Goal: Task Accomplishment & Management: Manage account settings

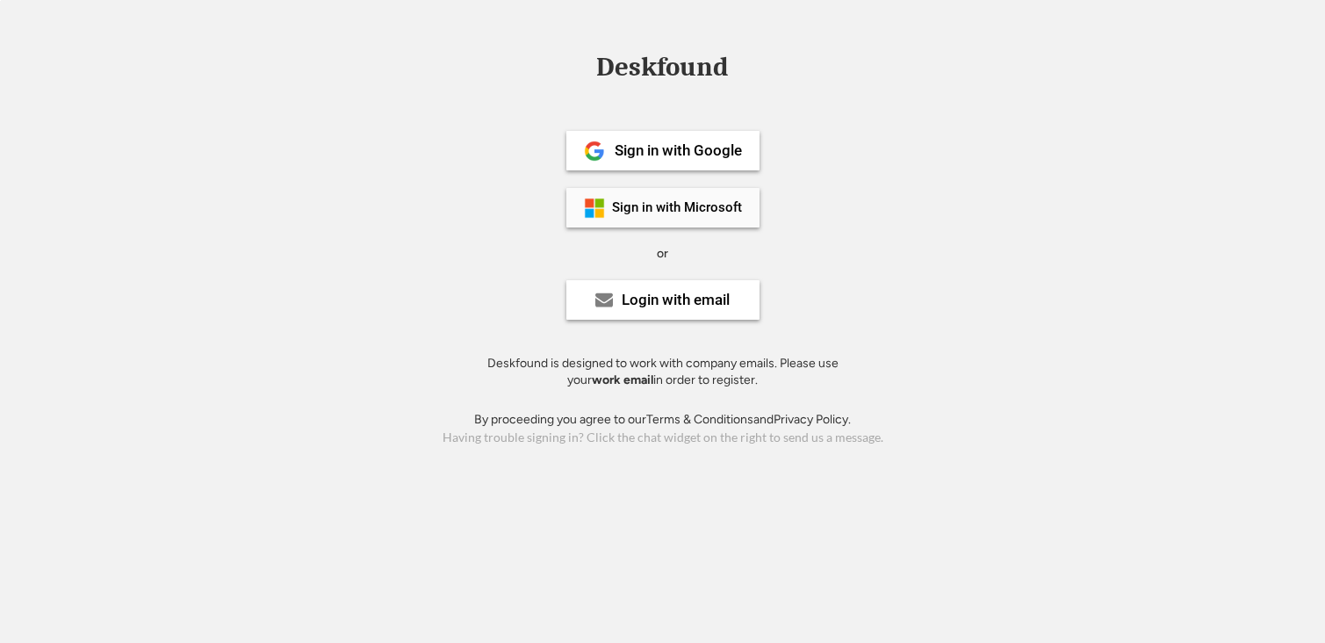
click at [646, 207] on div "Sign in with Microsoft" at bounding box center [677, 207] width 130 height 13
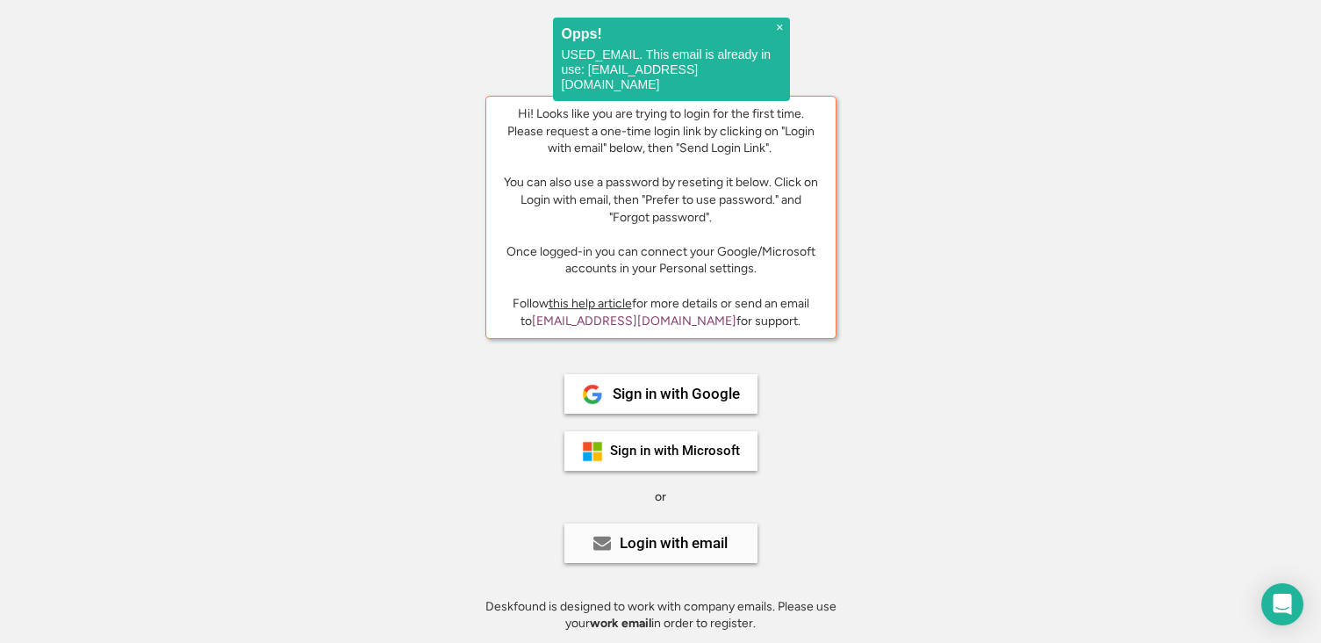
click at [667, 546] on div "Login with email" at bounding box center [674, 542] width 108 height 15
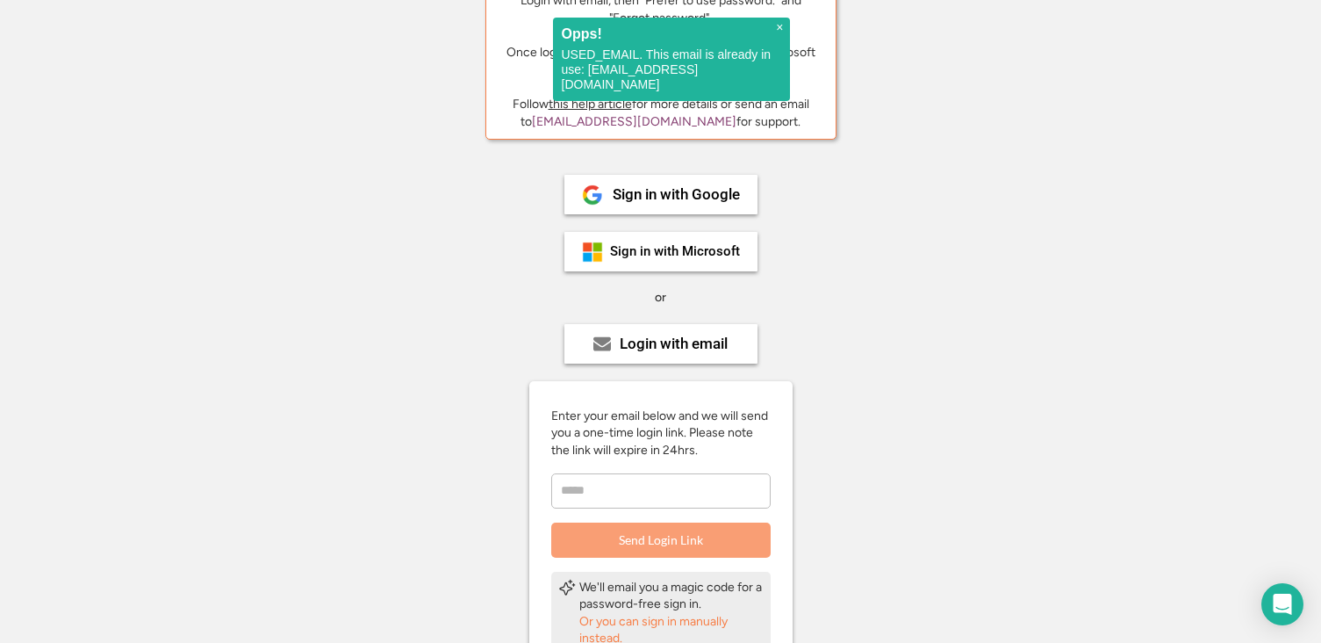
click at [668, 488] on input "email" at bounding box center [660, 490] width 219 height 35
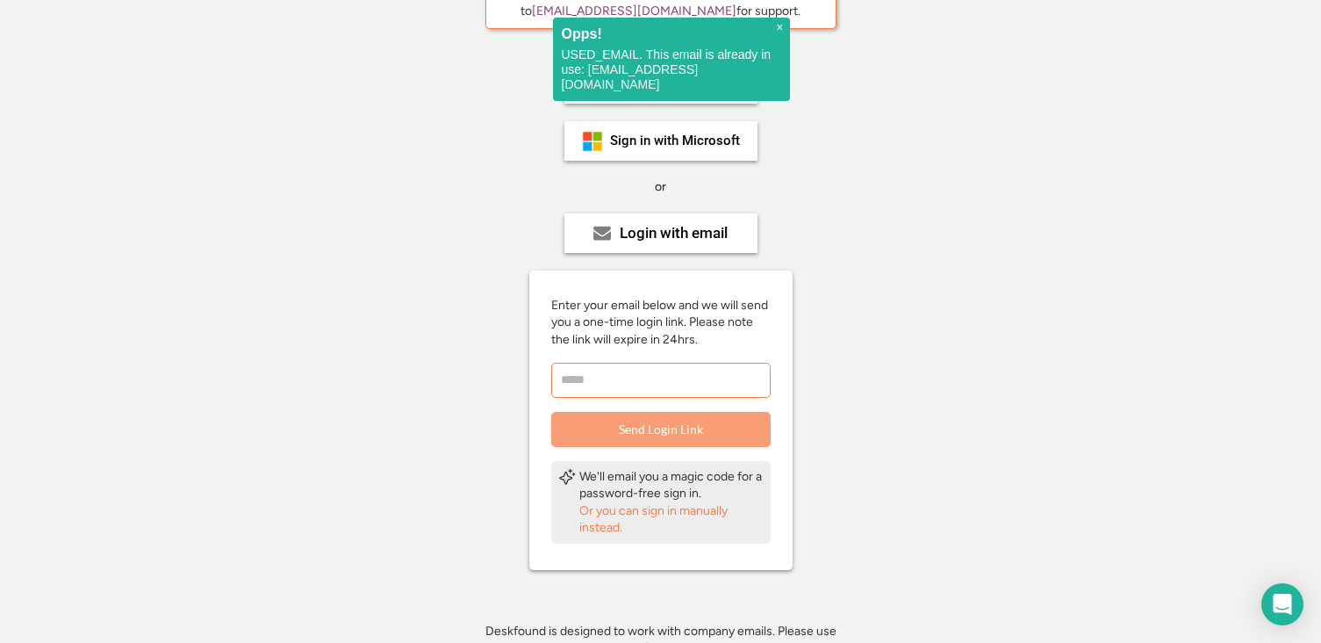
scroll to position [321, 0]
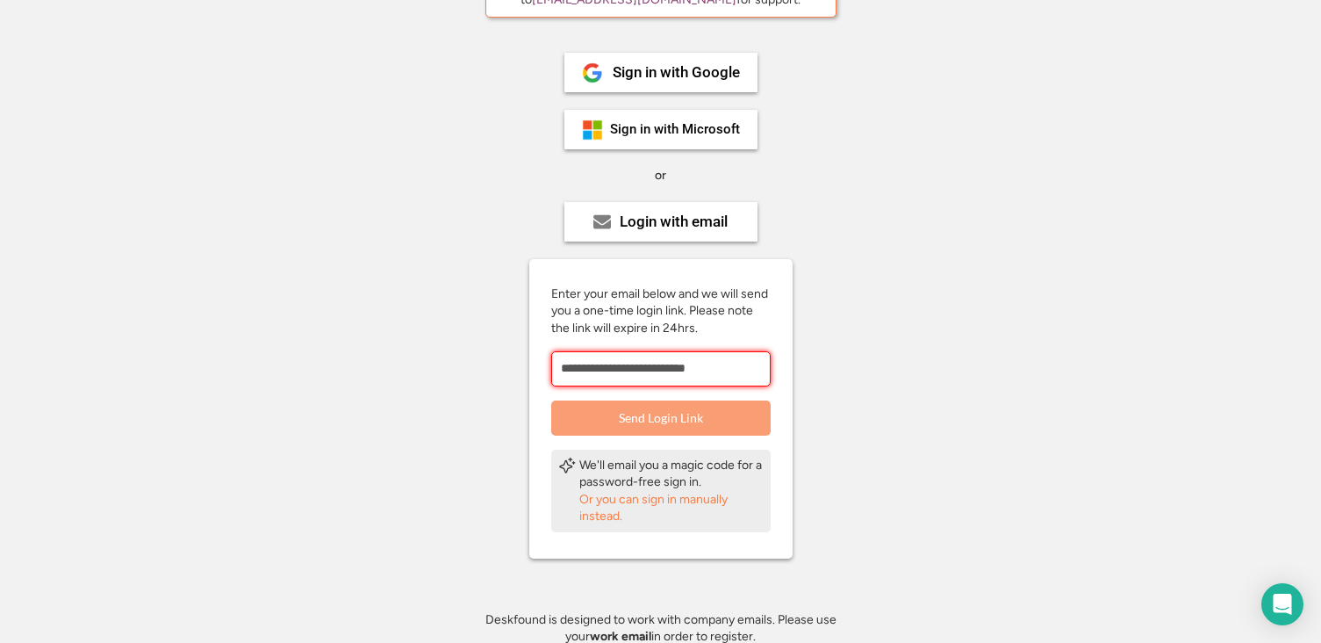
type input "**********"
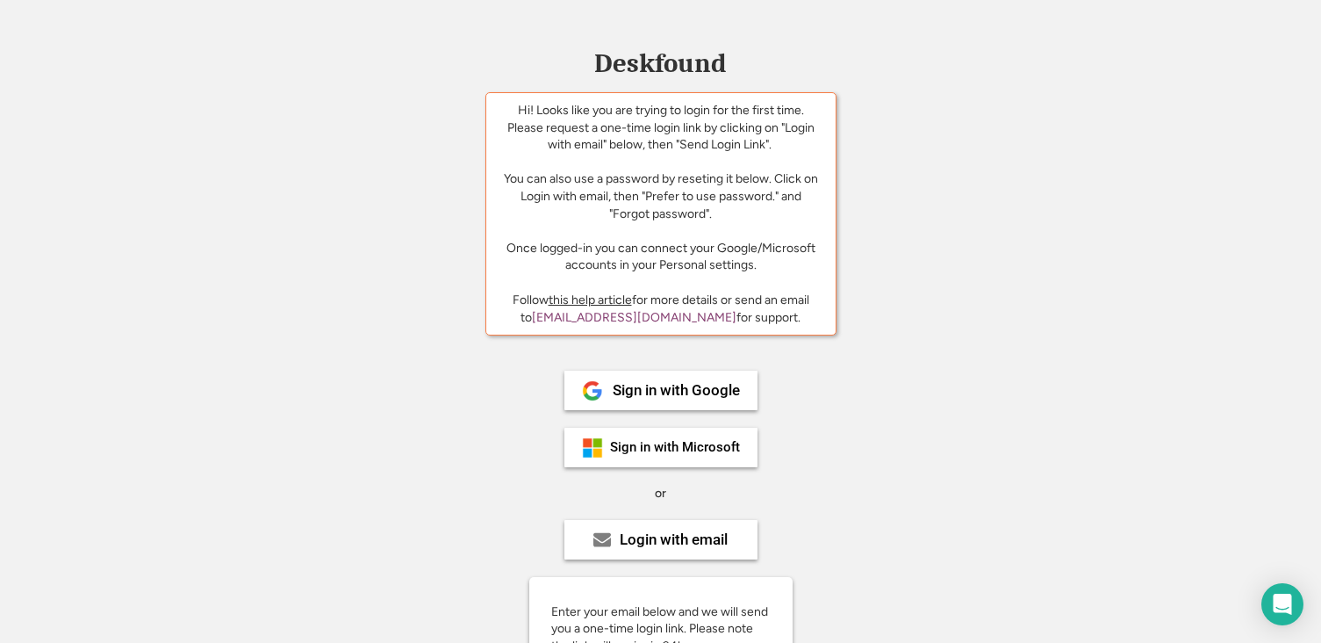
scroll to position [0, 0]
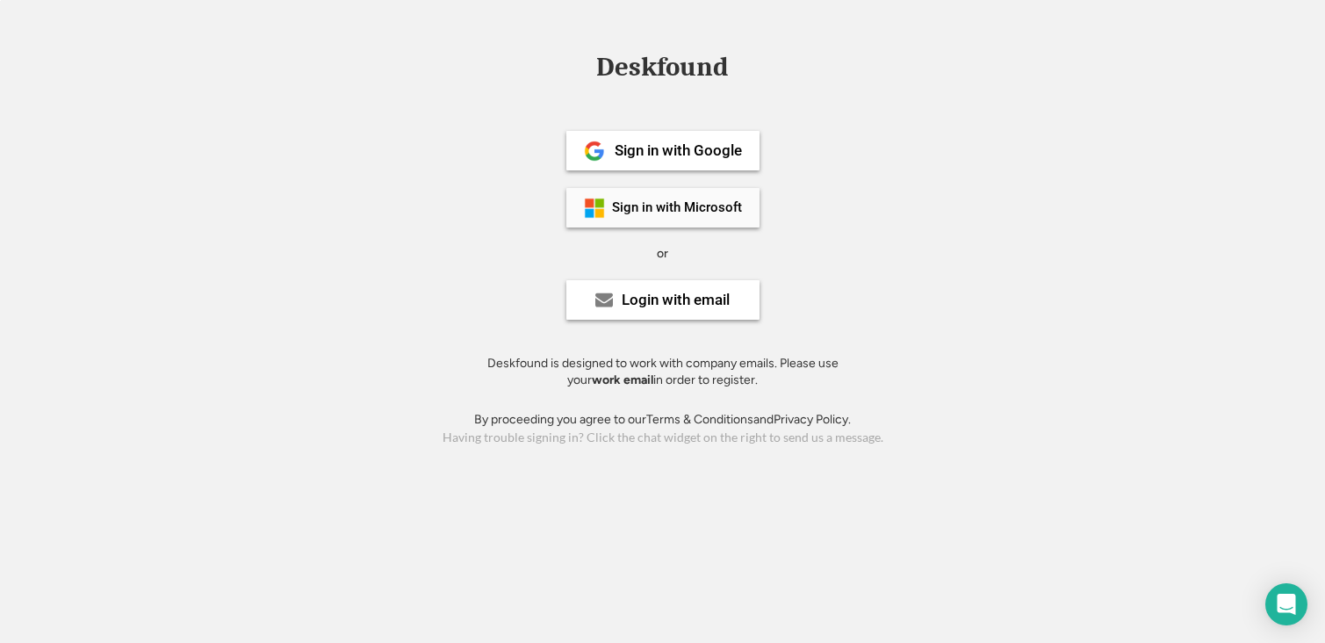
click at [682, 201] on div "Sign in with Microsoft" at bounding box center [677, 207] width 130 height 13
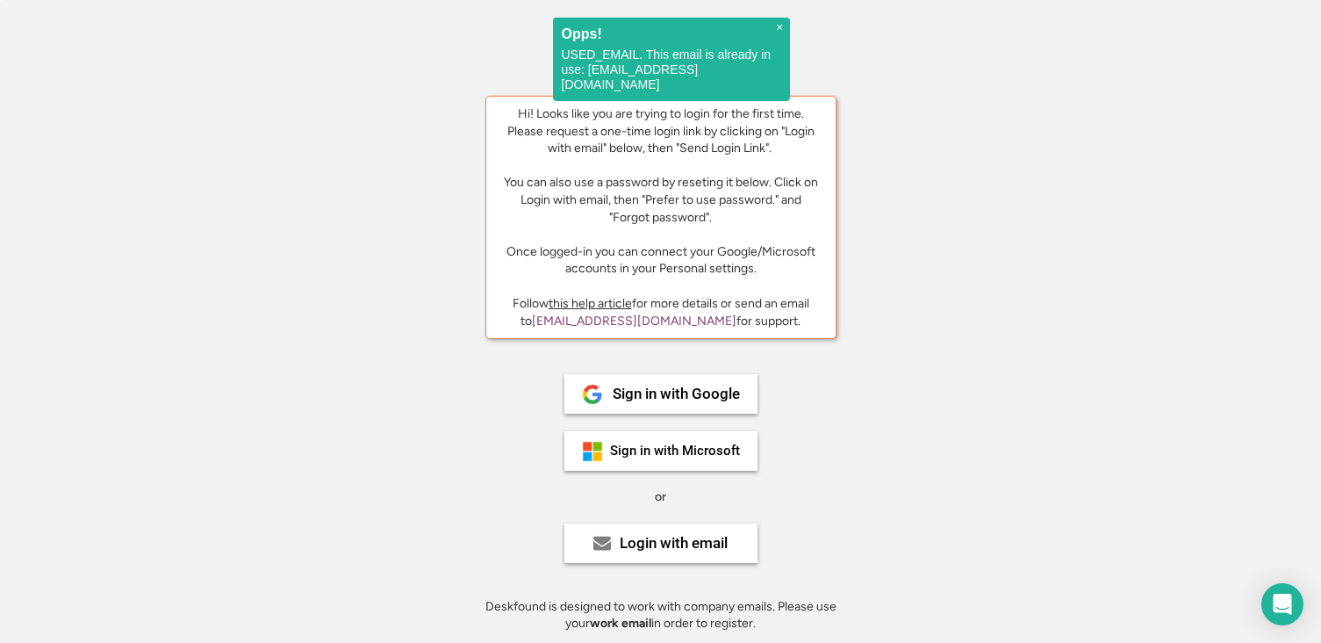
scroll to position [50, 0]
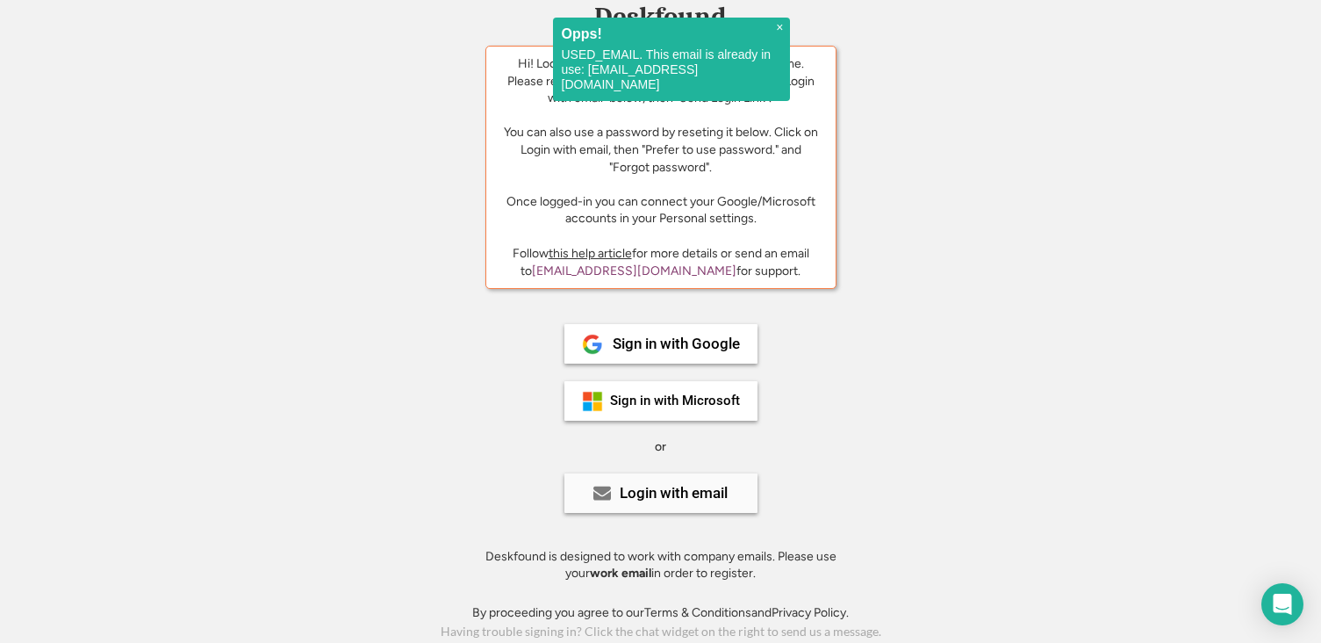
click at [682, 485] on div "Login with email" at bounding box center [674, 492] width 108 height 15
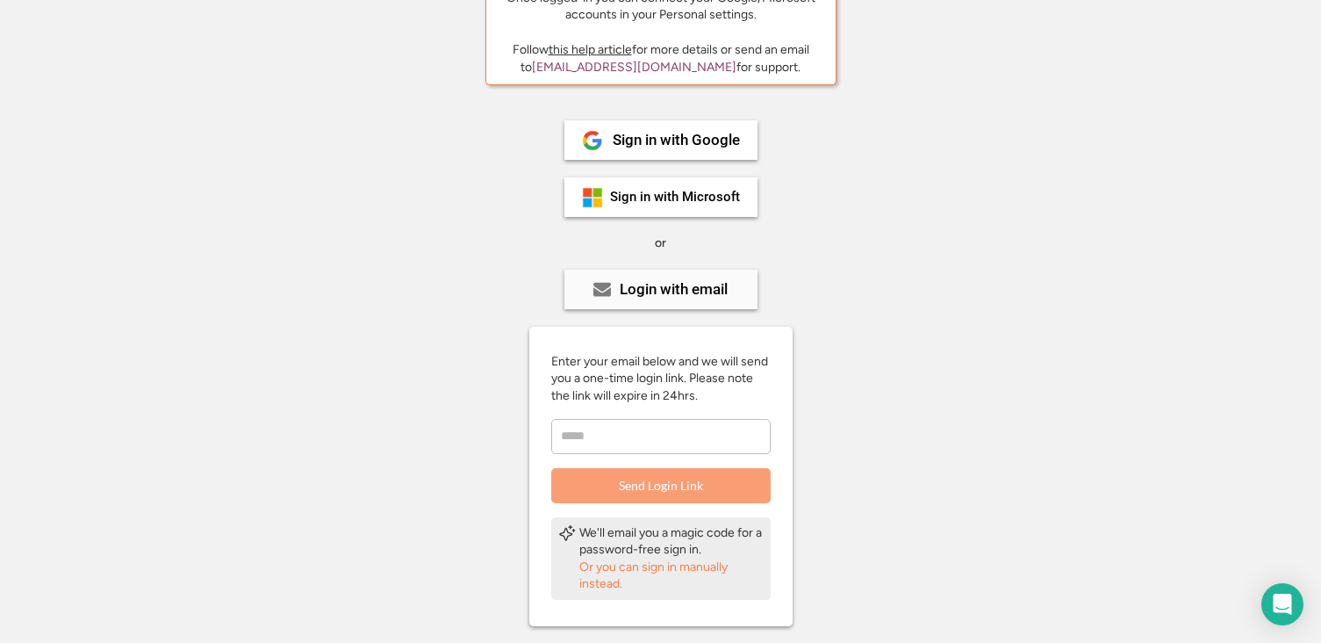
scroll to position [256, 0]
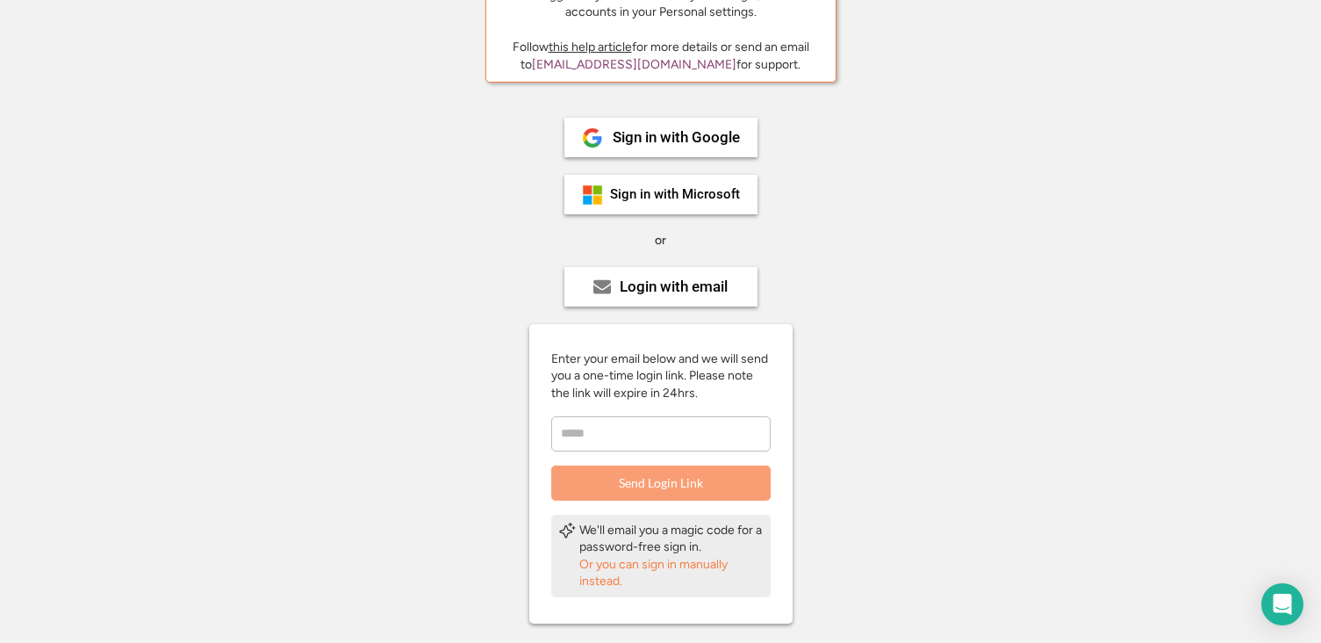
click at [607, 576] on div "Or you can sign in manually instead." at bounding box center [671, 573] width 184 height 34
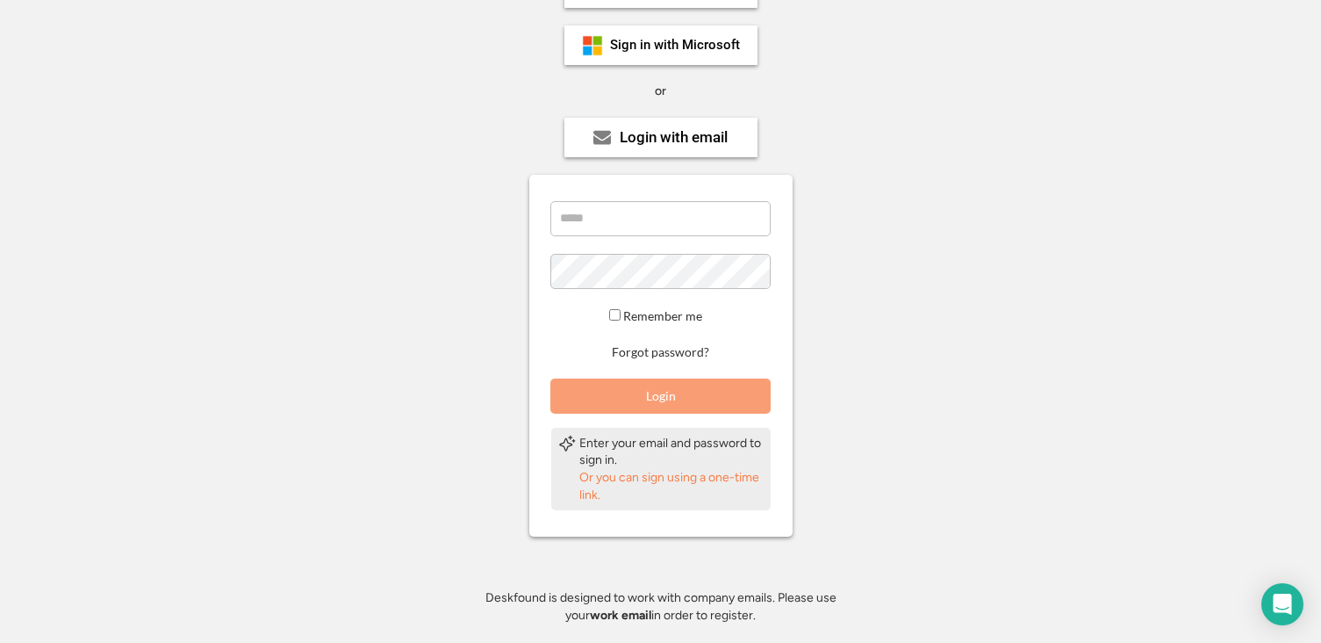
scroll to position [418, 0]
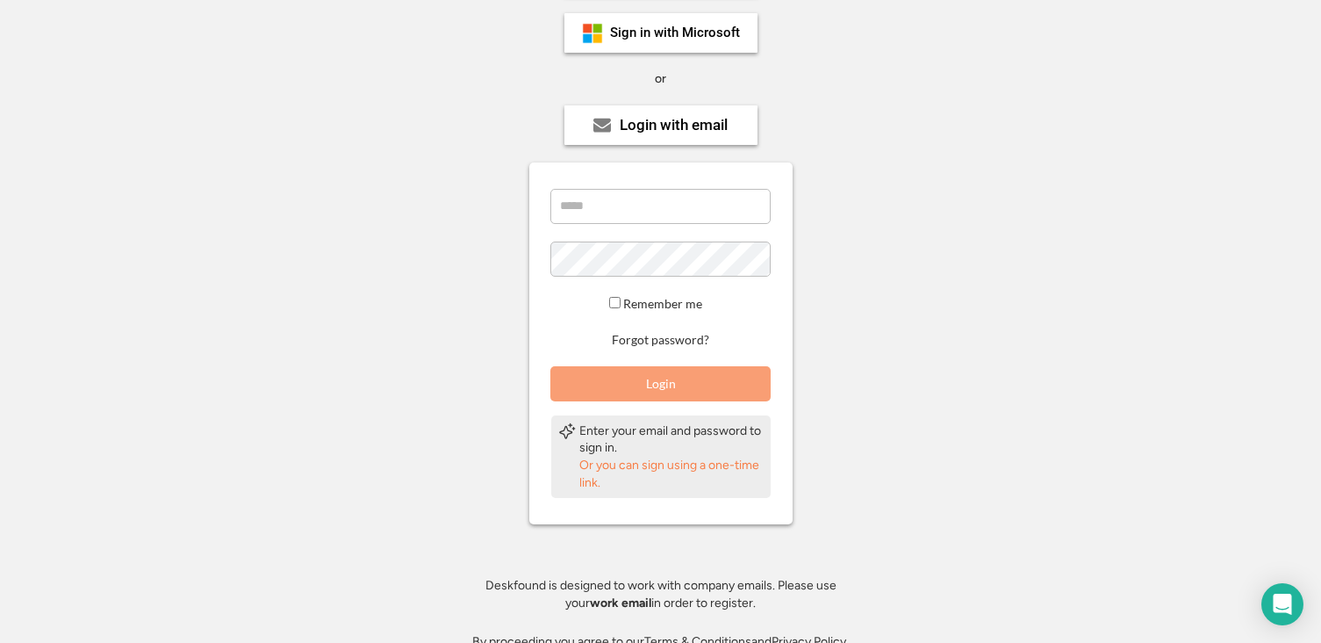
click at [609, 440] on div "Enter your email and password to sign in." at bounding box center [671, 439] width 184 height 34
click at [609, 468] on div "Or you can sign using a one-time link." at bounding box center [671, 473] width 184 height 34
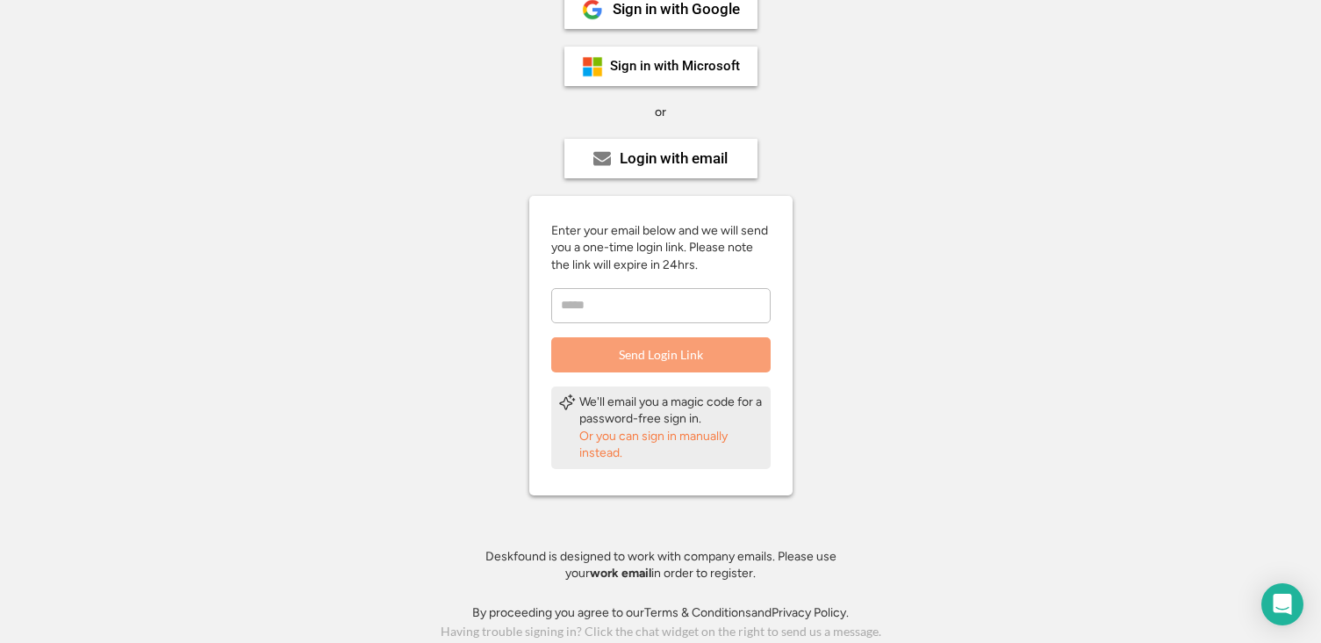
click at [599, 305] on input "email" at bounding box center [660, 305] width 219 height 35
type input "**********"
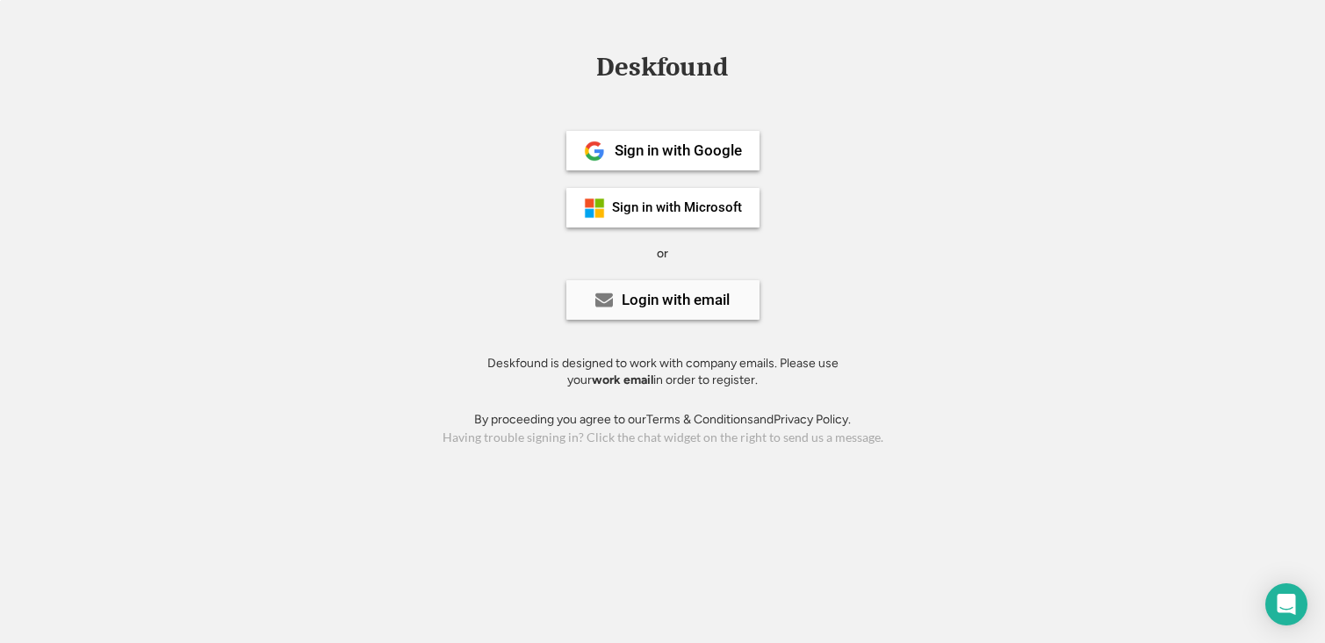
click at [649, 293] on div "Login with email" at bounding box center [675, 299] width 108 height 15
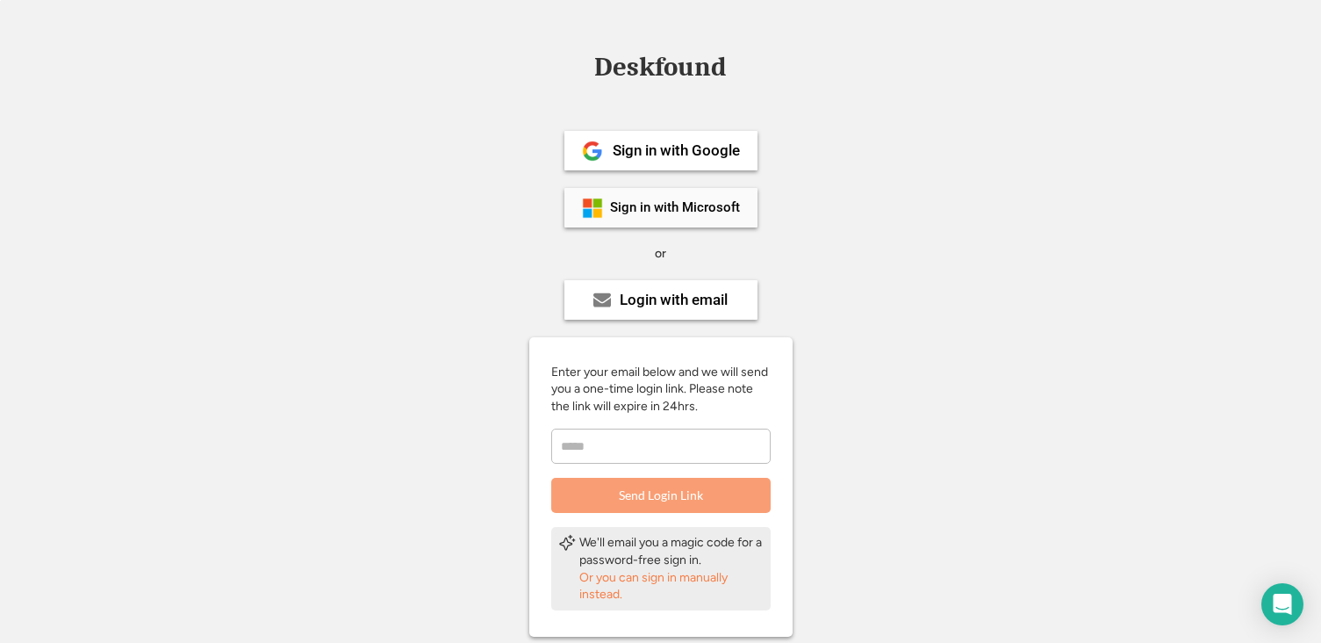
click at [644, 207] on div "Sign in with Microsoft" at bounding box center [675, 207] width 130 height 13
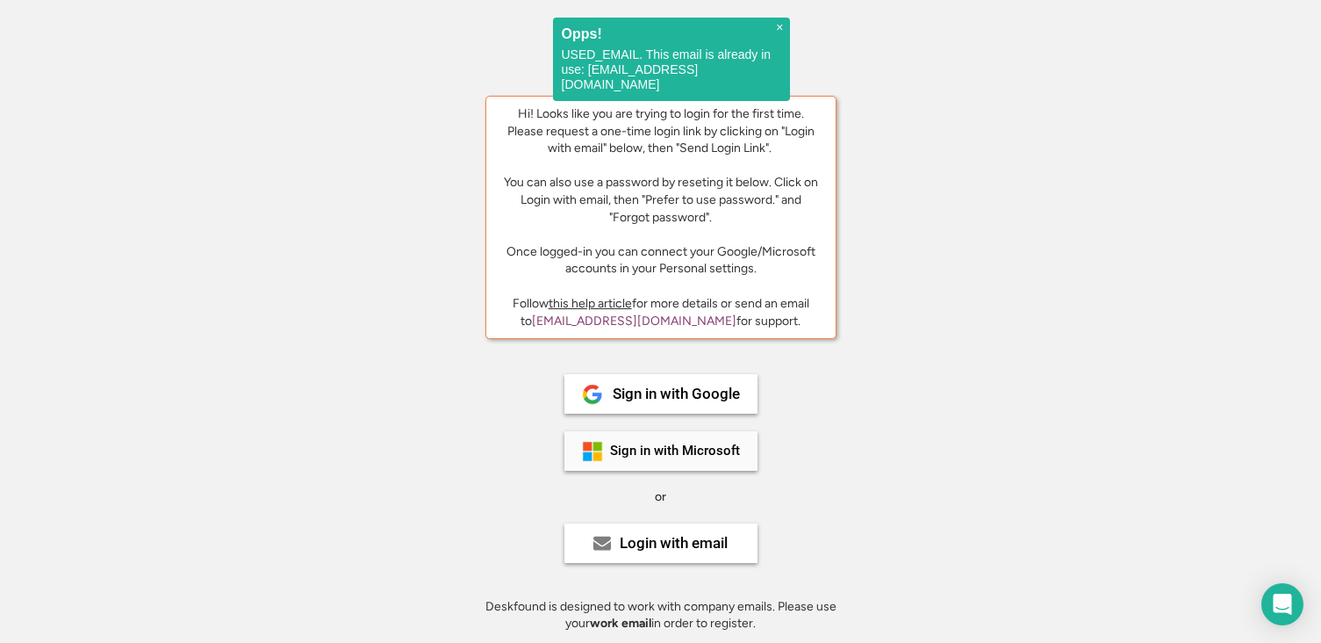
scroll to position [50, 0]
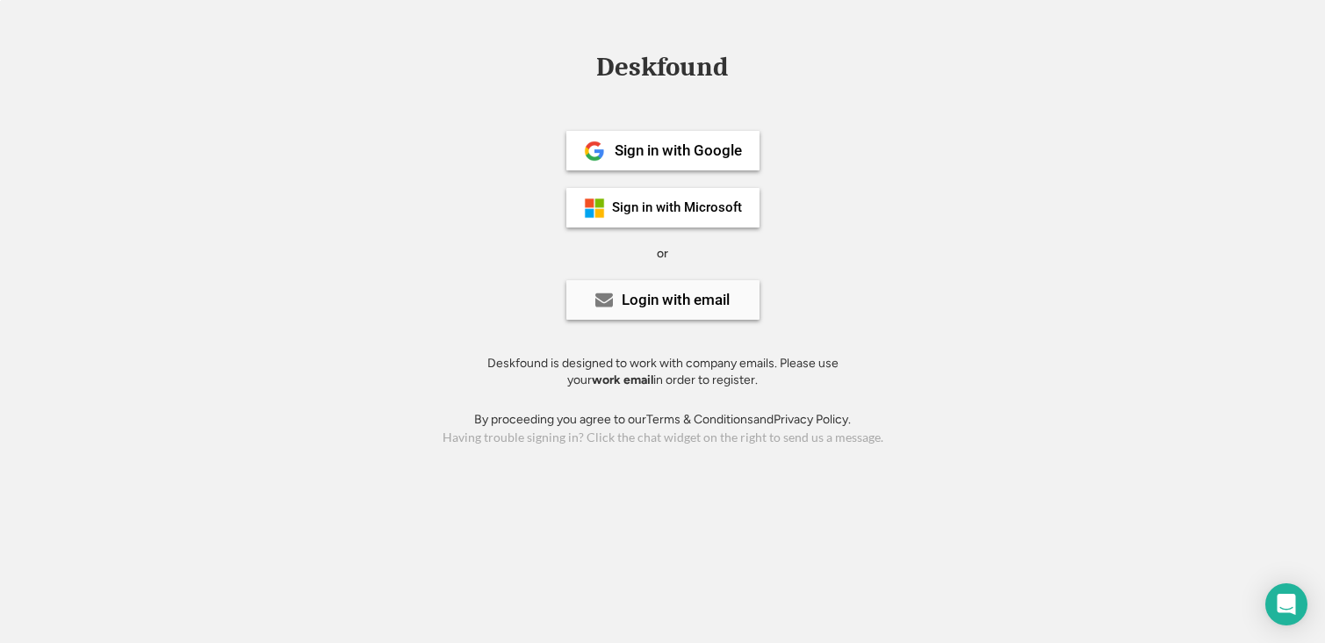
click at [648, 314] on div "Login with email" at bounding box center [662, 300] width 193 height 40
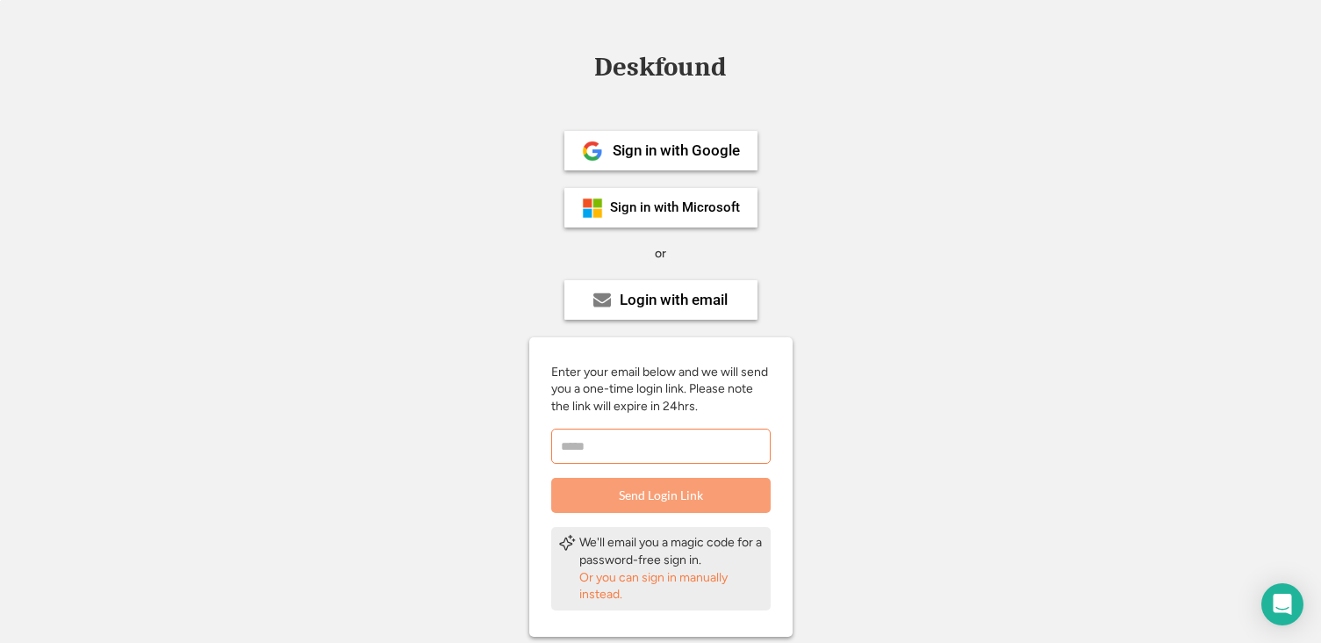
click at [628, 449] on input "email" at bounding box center [660, 445] width 219 height 35
type input "**********"
